Goal: Task Accomplishment & Management: Use online tool/utility

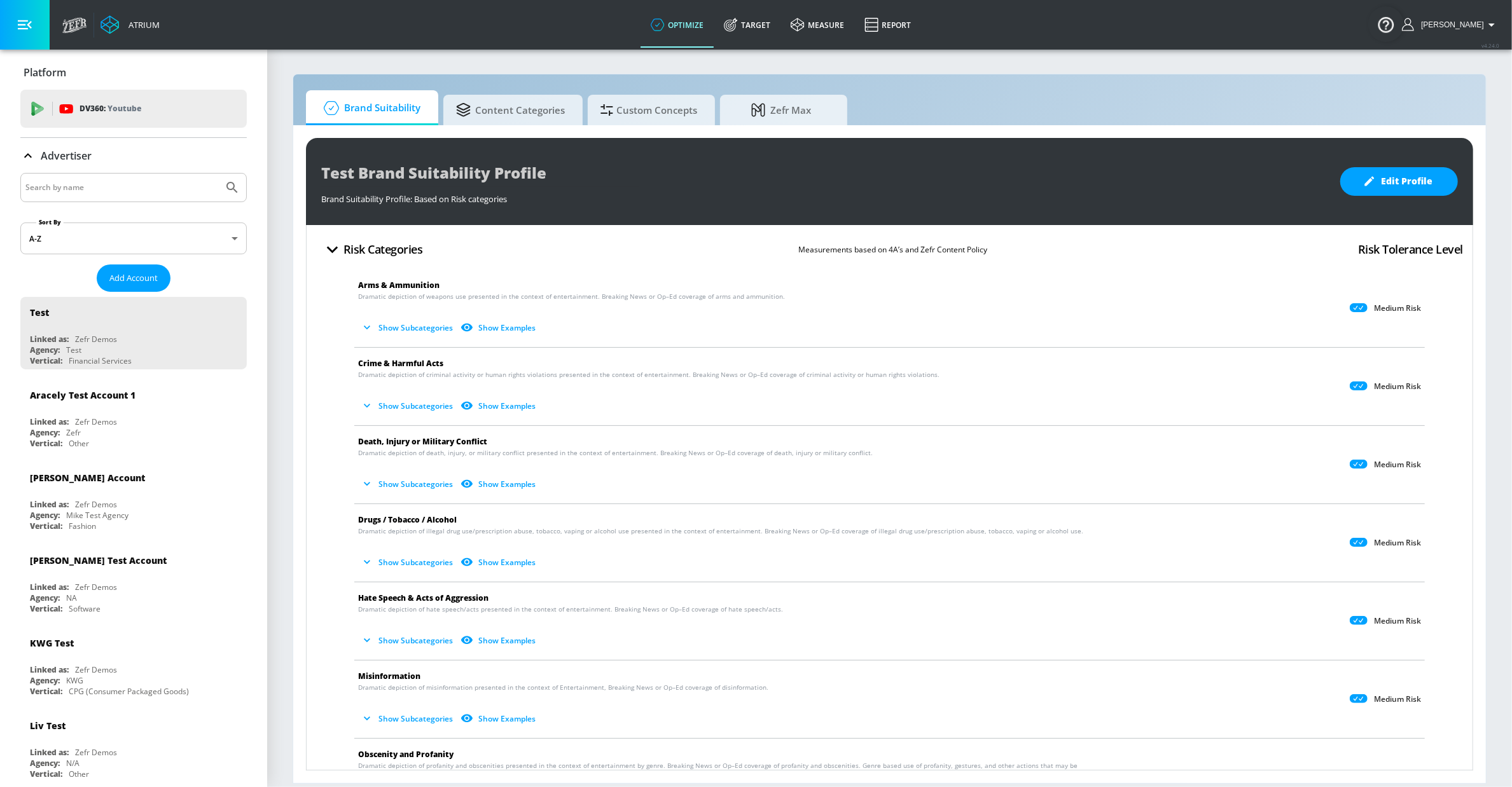
click at [135, 188] on input "Search by name" at bounding box center [121, 187] width 192 height 17
type input "lottery"
click at [219, 173] on button "Submit Search" at bounding box center [233, 187] width 28 height 28
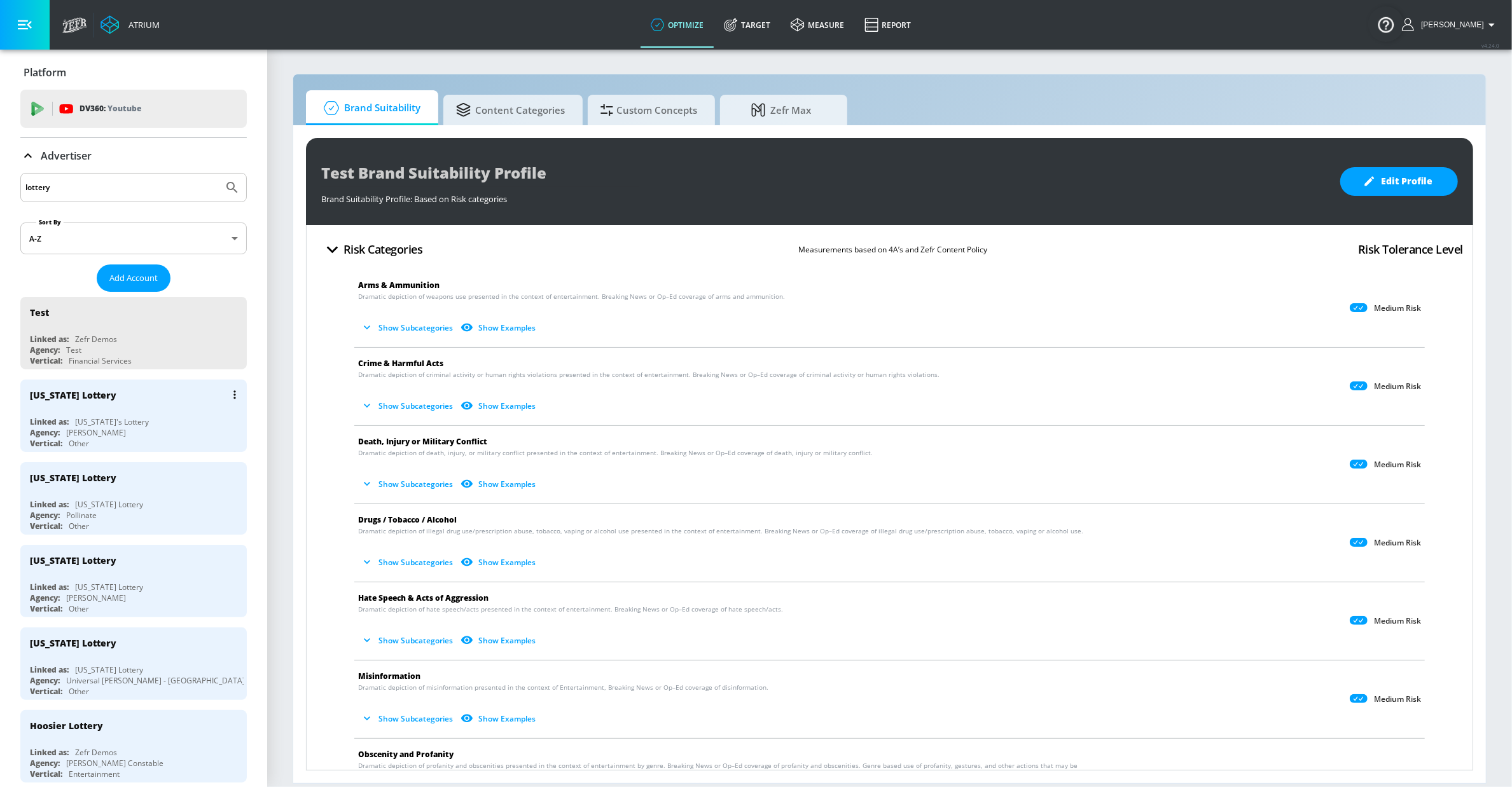
click at [114, 433] on div "[PERSON_NAME]" at bounding box center [96, 433] width 60 height 10
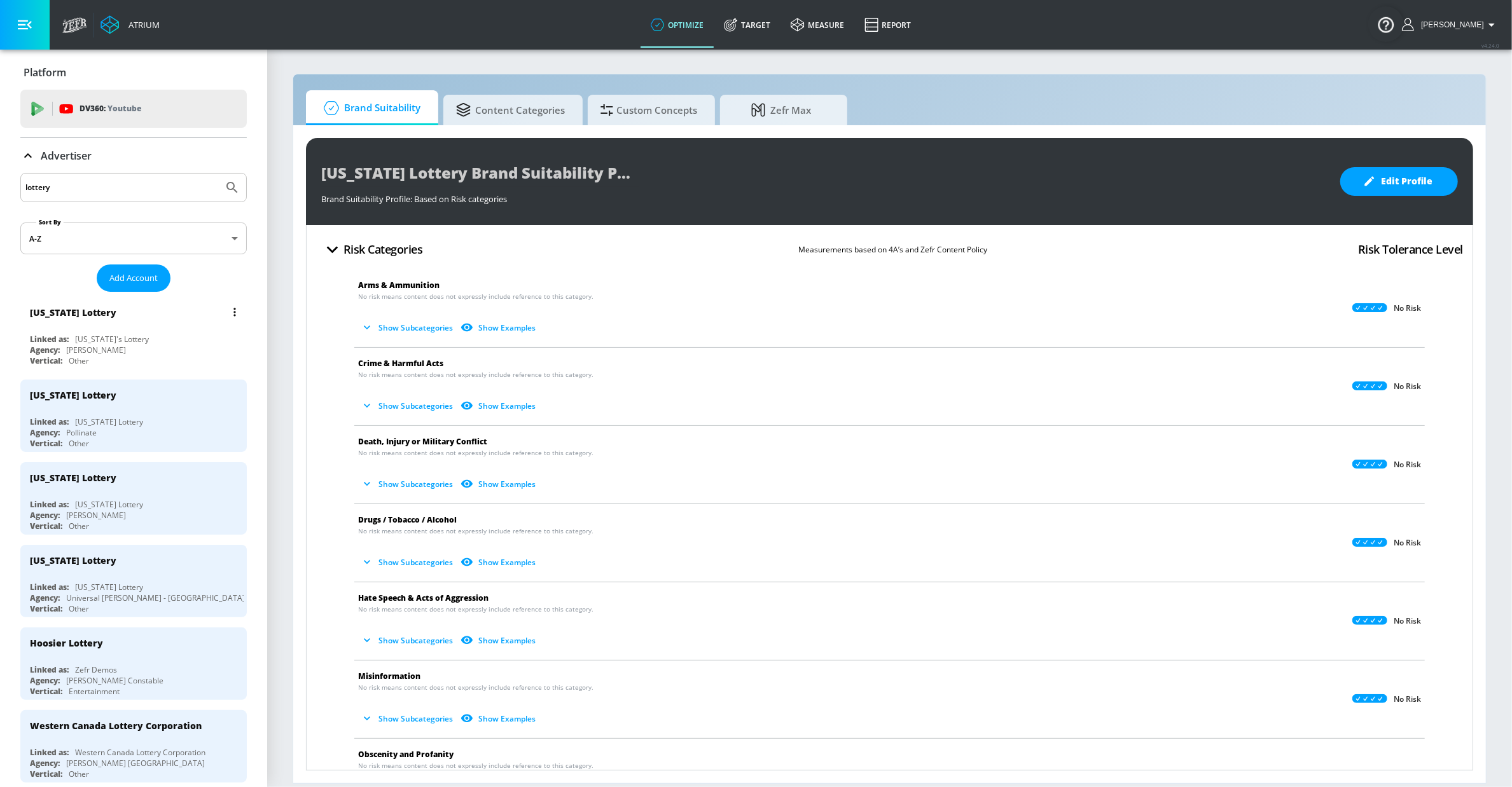
click at [130, 340] on div "[US_STATE]'s Lottery" at bounding box center [111, 339] width 74 height 10
click at [102, 331] on div "[US_STATE] Lottery Linked as: [US_STATE]'s Lottery Agency: [PERSON_NAME] Vertic…" at bounding box center [133, 333] width 226 height 72
click at [32, 157] on icon at bounding box center [28, 156] width 16 height 16
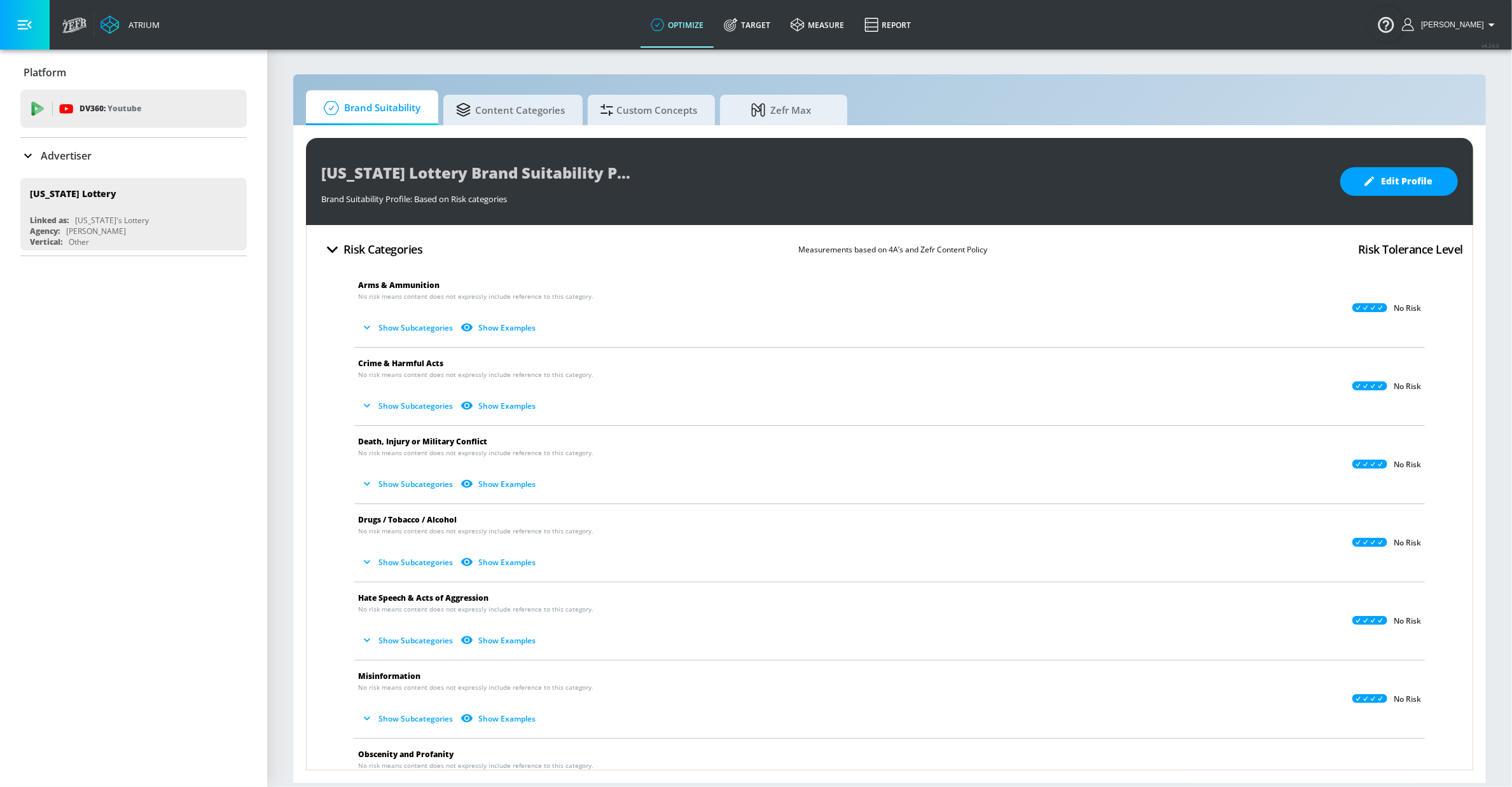
click at [756, 32] on link "Target" at bounding box center [746, 24] width 67 height 46
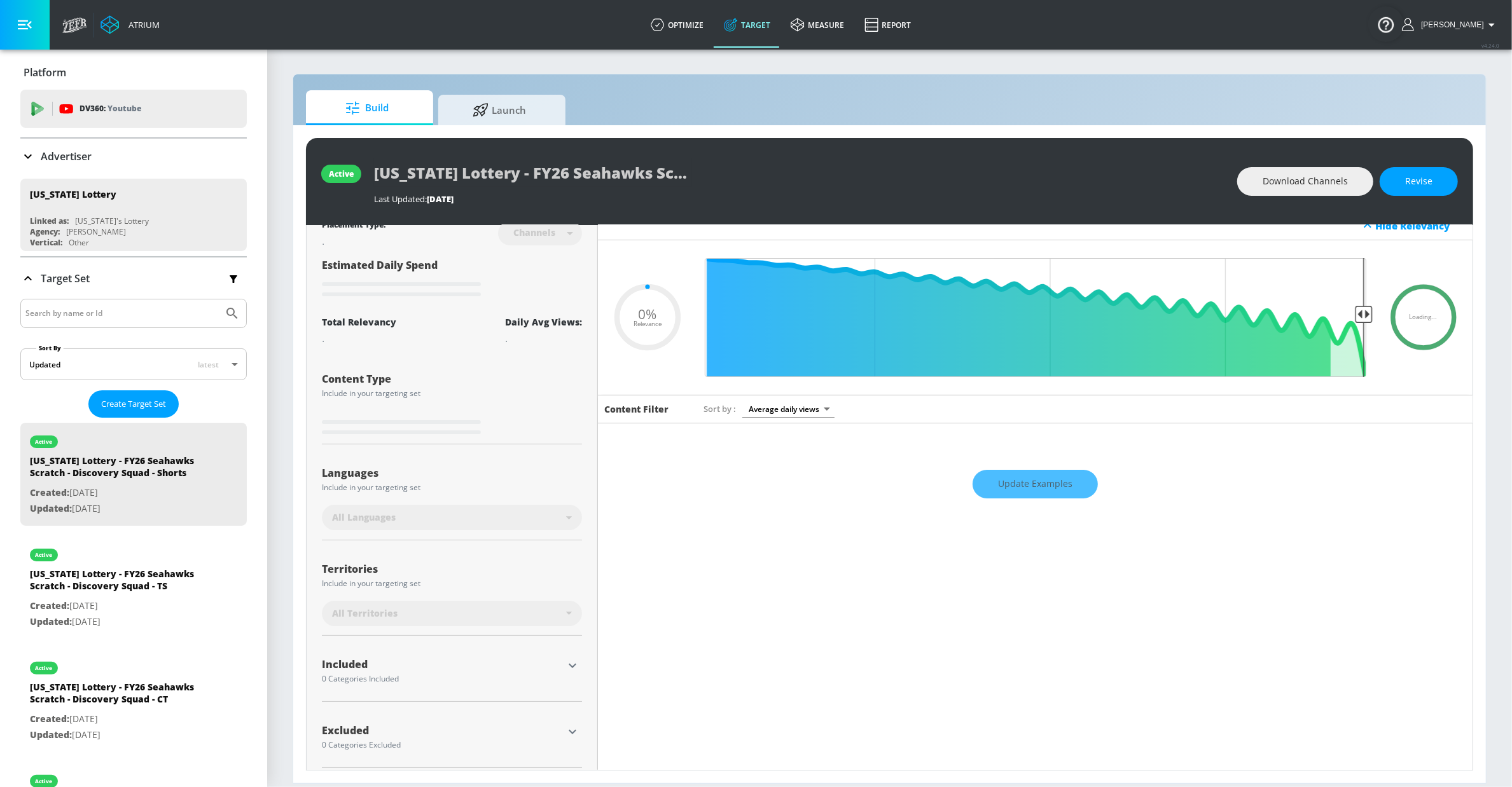
scroll to position [24, 0]
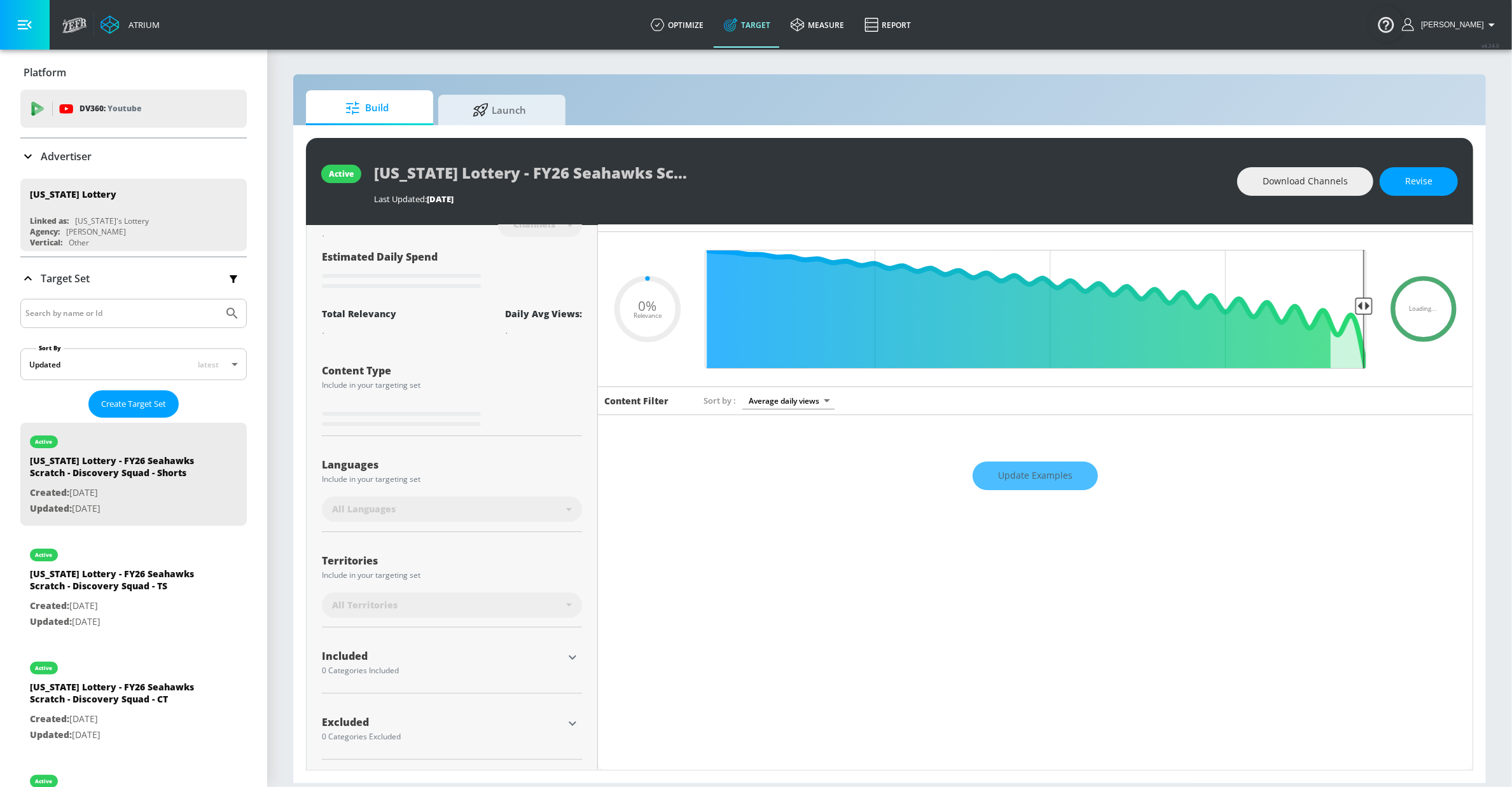
type input "0.5"
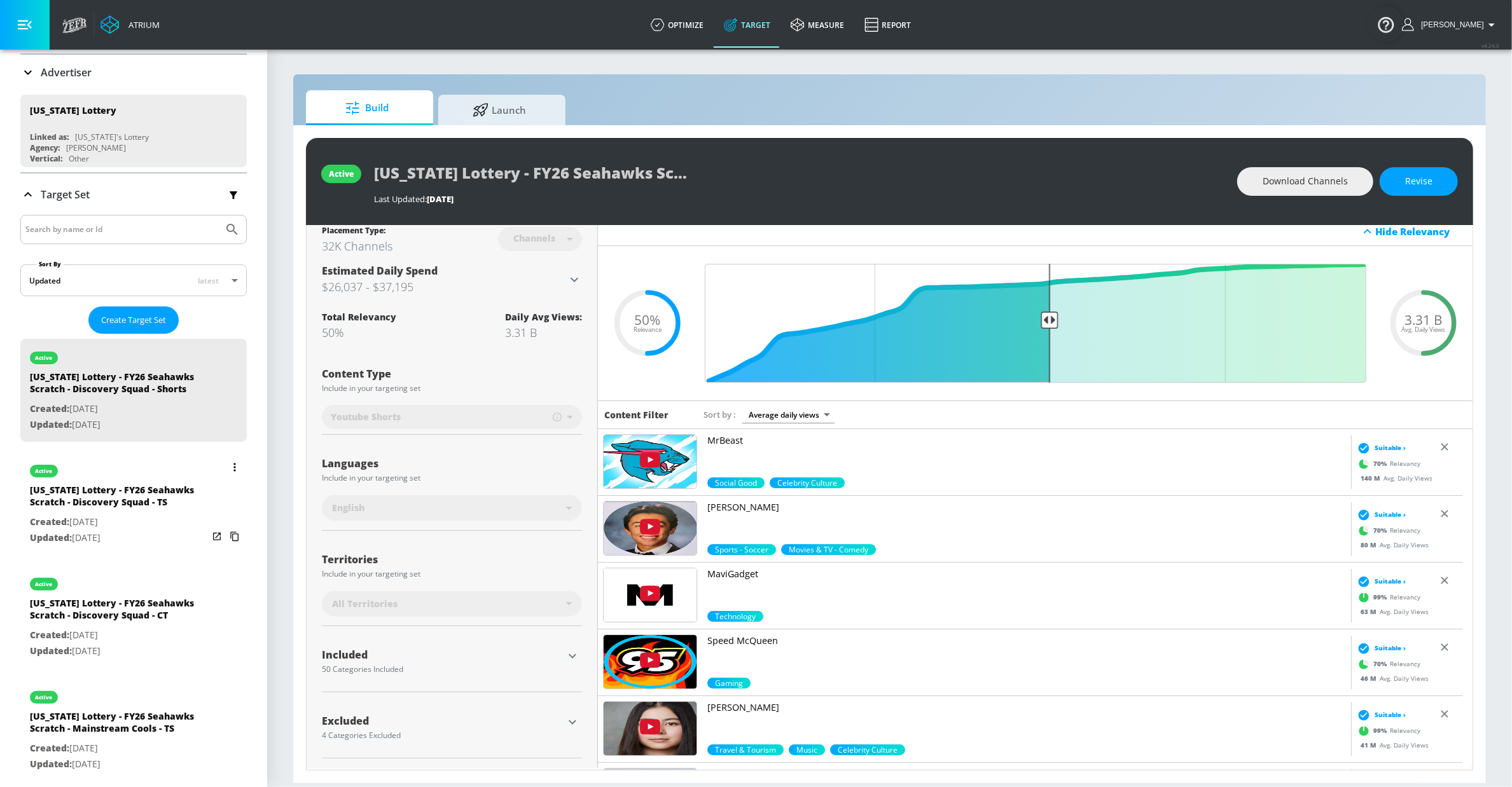
scroll to position [95, 0]
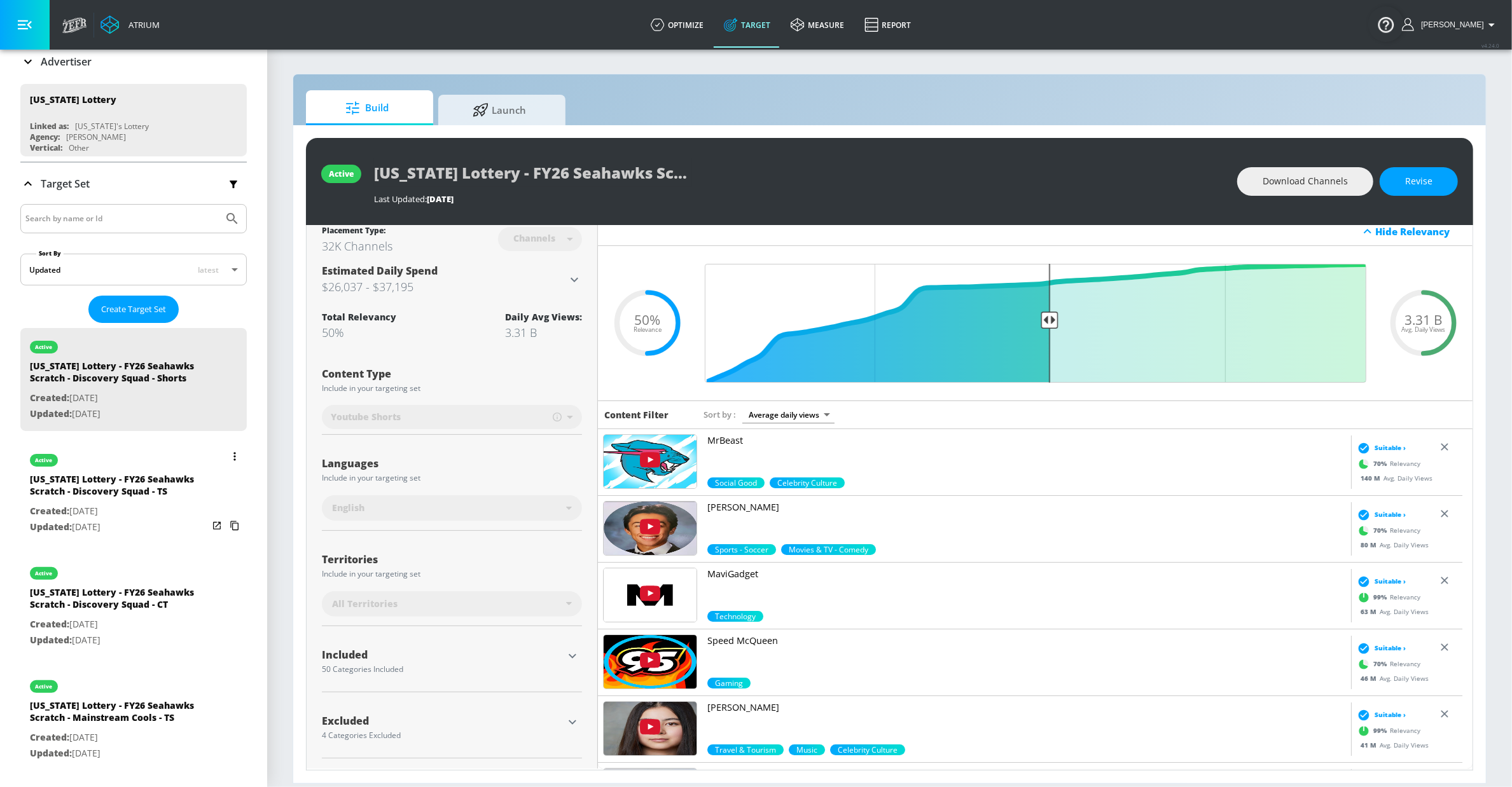
click at [140, 520] on p "Created: [DATE]" at bounding box center [118, 511] width 179 height 16
type input "[US_STATE] Lottery - FY26 Seahawks Scratch - Discovery Squad - TS"
type input "videos"
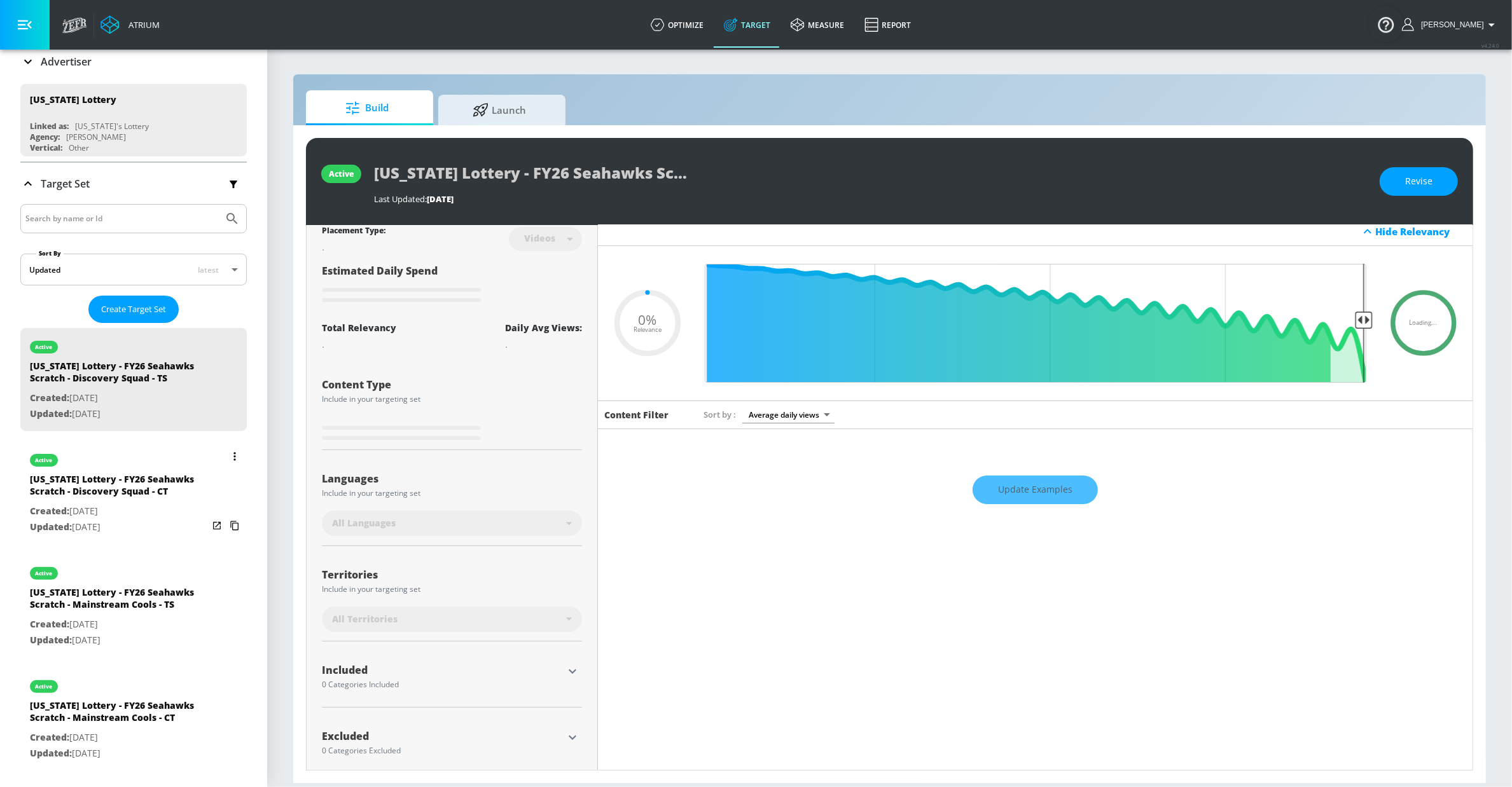
scroll to position [24, 0]
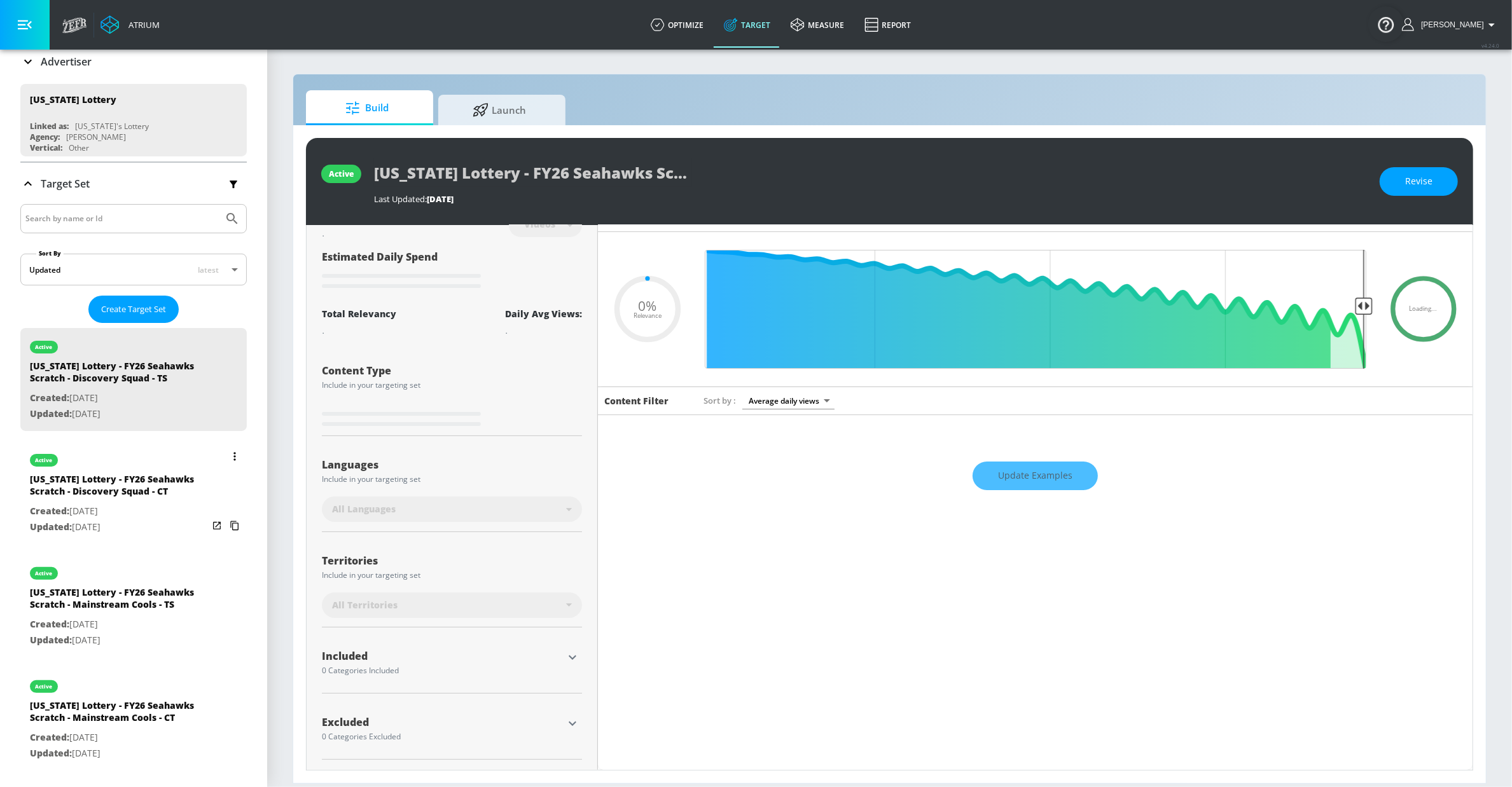
type input "0.15"
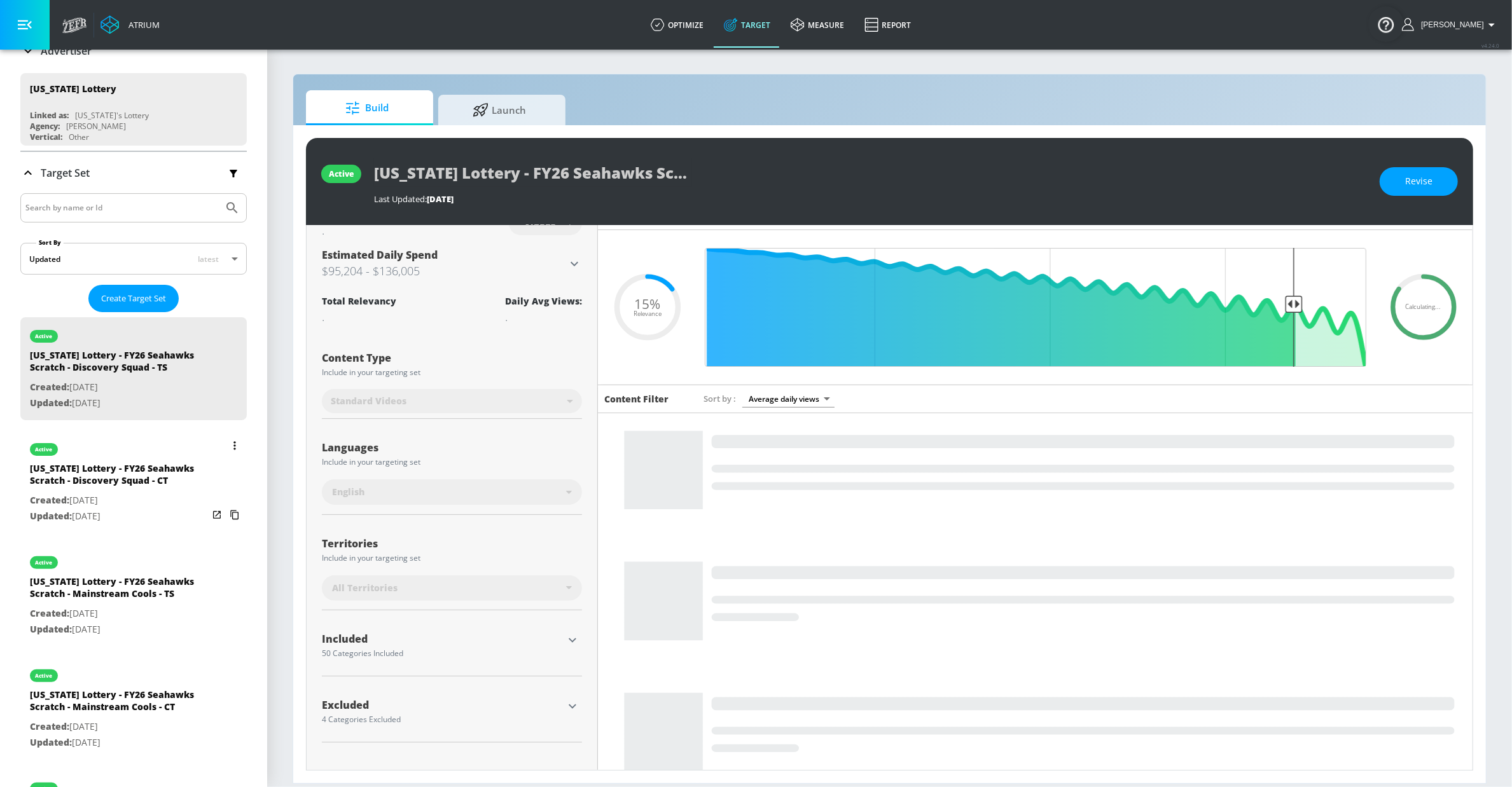
scroll to position [107, 0]
click at [132, 491] on div "[US_STATE] Lottery - FY26 Seahawks Scratch - Discovery Squad - CT" at bounding box center [118, 475] width 179 height 30
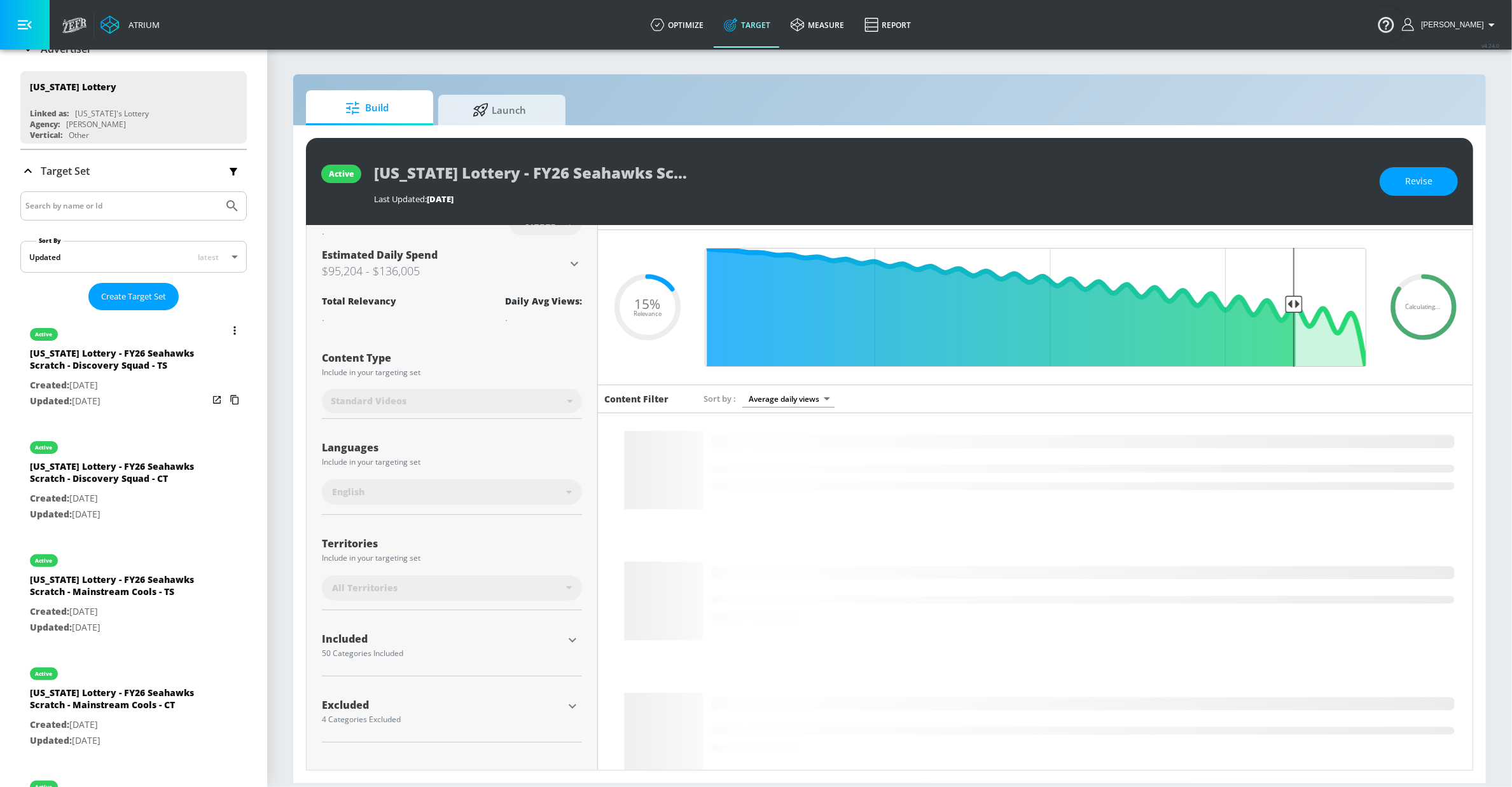
type input "[US_STATE] Lottery - FY26 Seahawks Scratch - Discovery Squad - CT"
type input "channels"
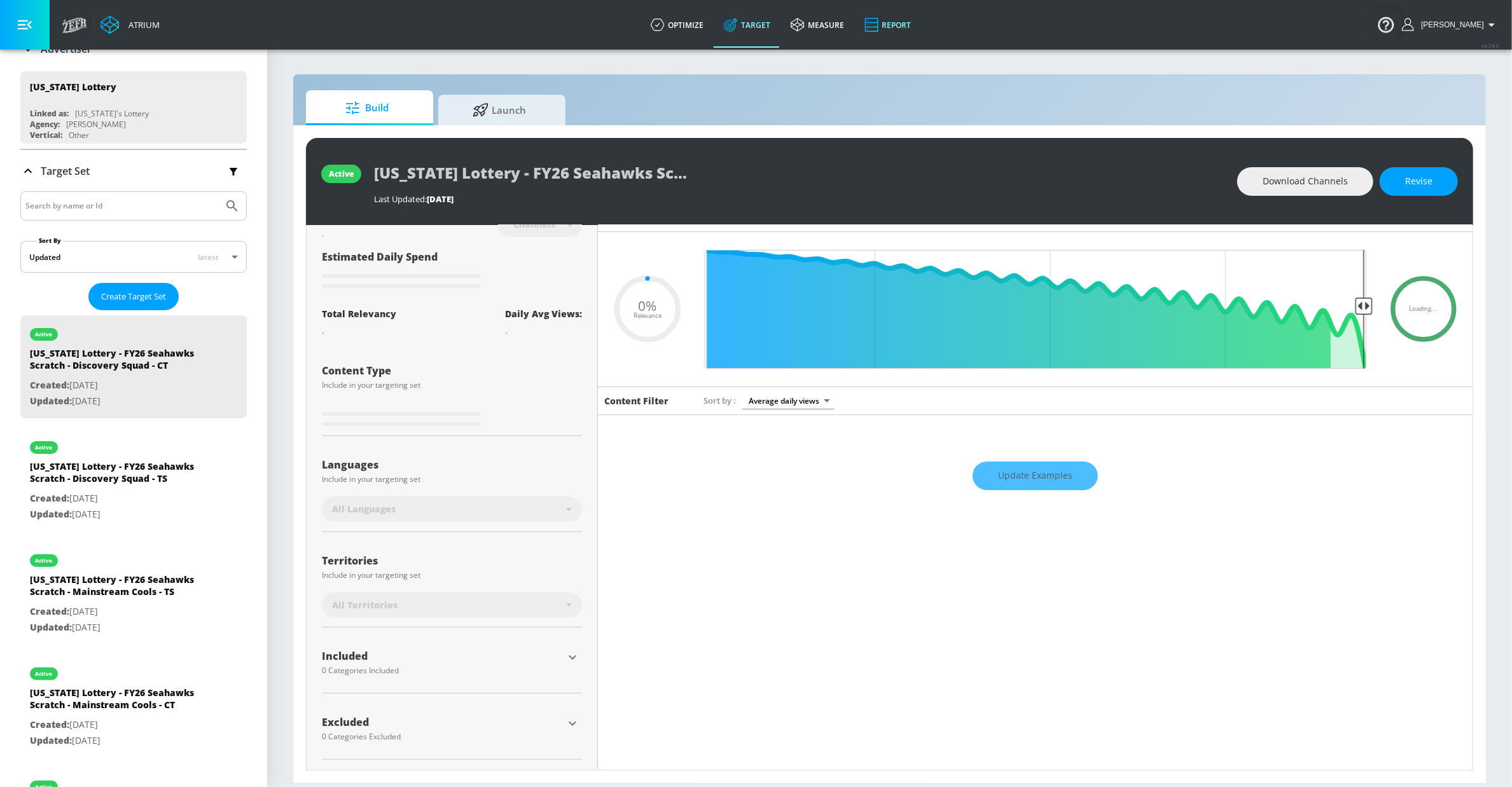
type input "0.15"
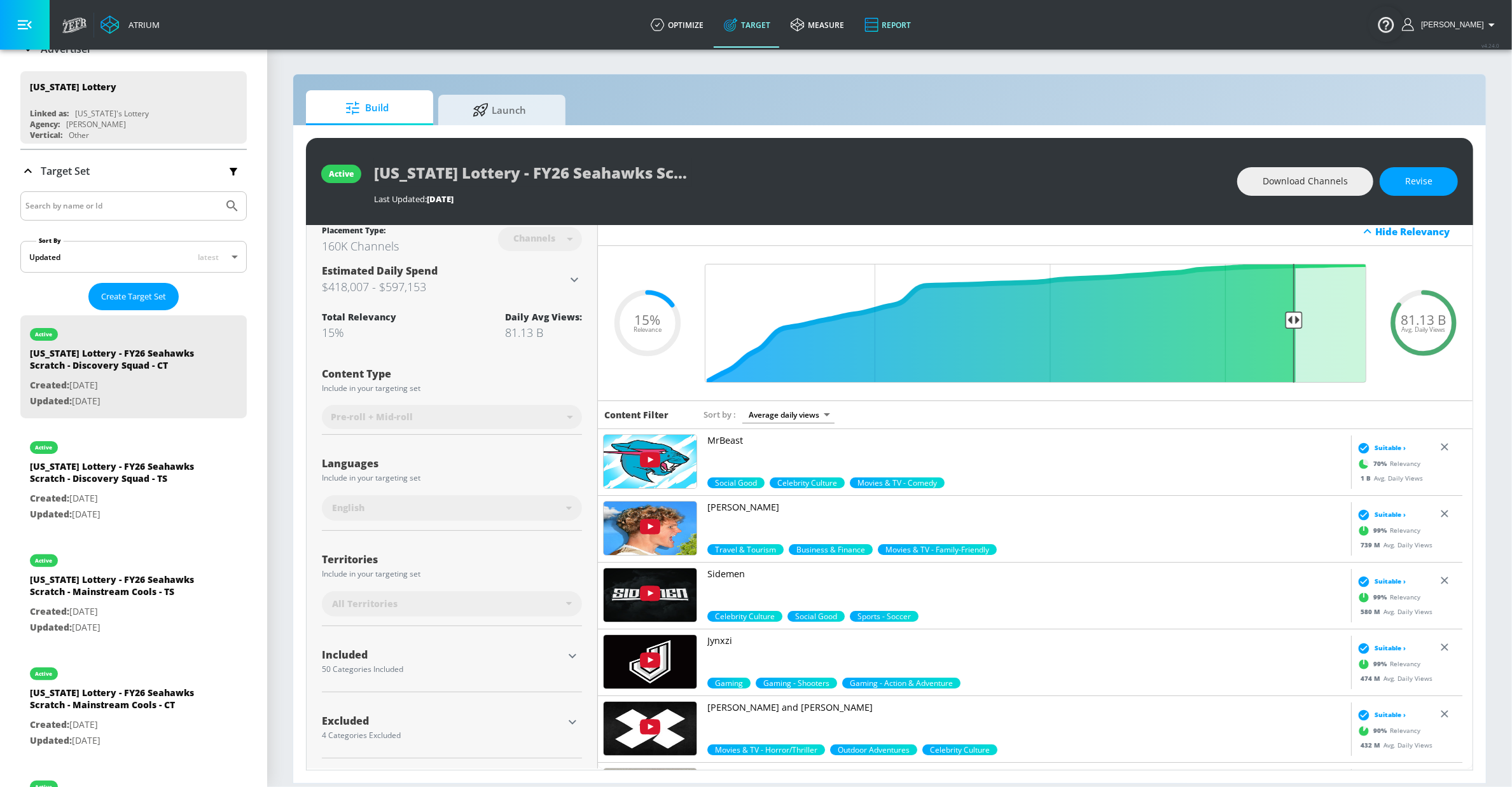
scroll to position [8, 0]
